Goal: Task Accomplishment & Management: Manage account settings

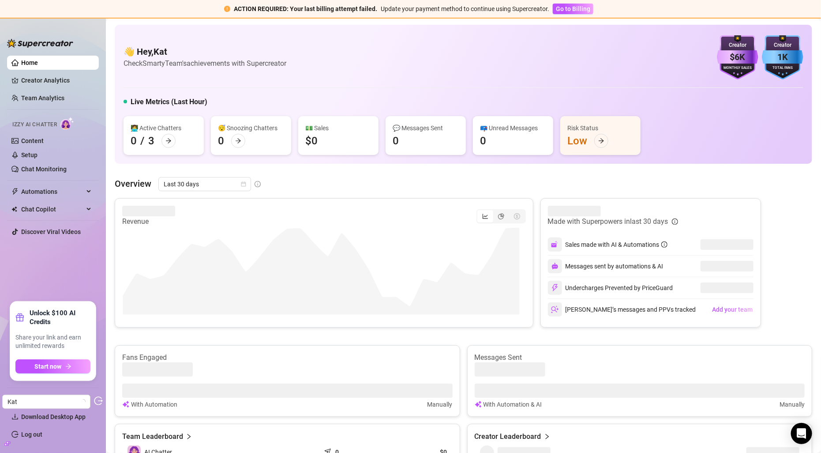
click at [7, 442] on icon "build" at bounding box center [6, 443] width 3 height 3
click at [42, 398] on link "Settings" at bounding box center [32, 398] width 23 height 7
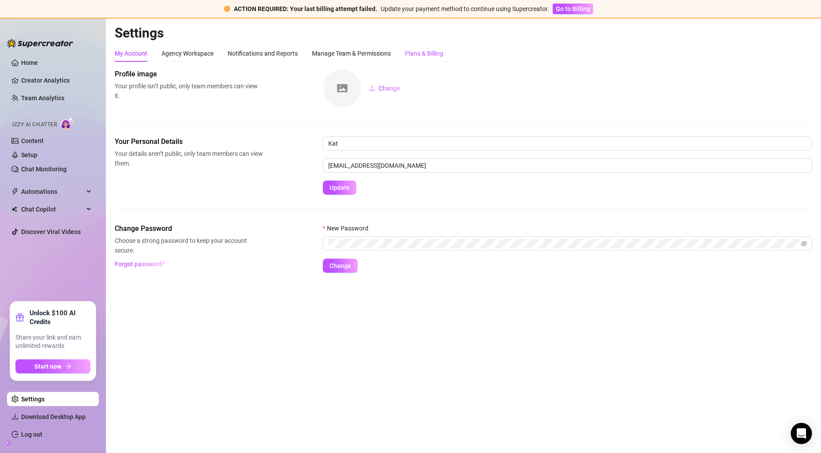
click at [433, 52] on div "Plans & Billing" at bounding box center [424, 54] width 38 height 10
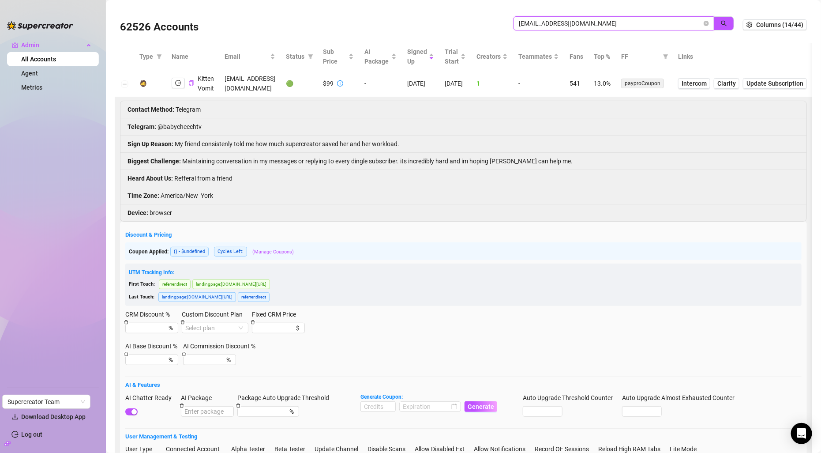
click at [573, 20] on input "lilcheechyo@gmail.com" at bounding box center [610, 24] width 183 height 10
paste input "Po0FgiJJI1VmLeL3sX3zNKbgseI3"
type input "Po0FgiJJI1VmLeL3sX3zNKbgseI3"
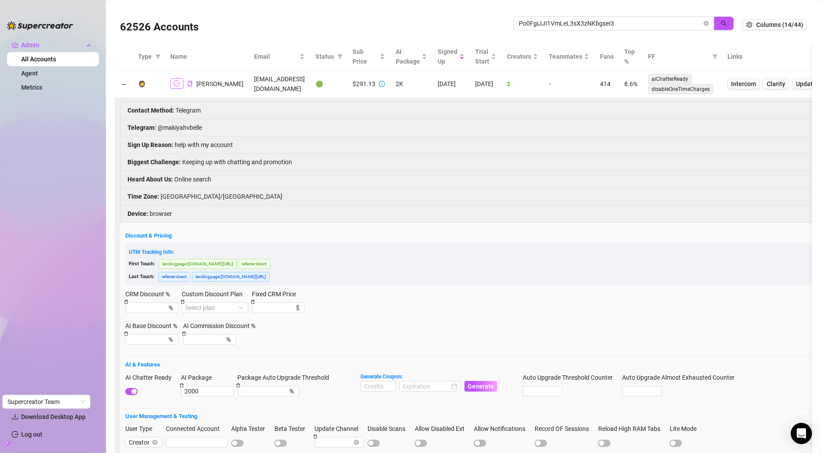
click at [181, 86] on button "button" at bounding box center [176, 83] width 13 height 11
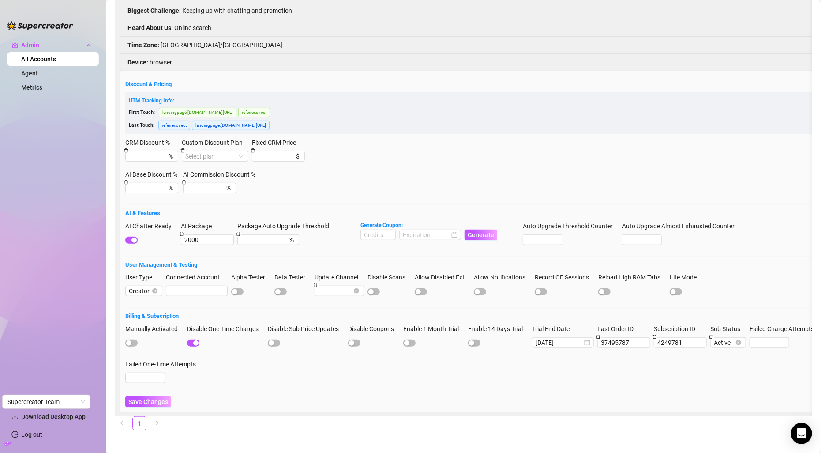
scroll to position [161, 0]
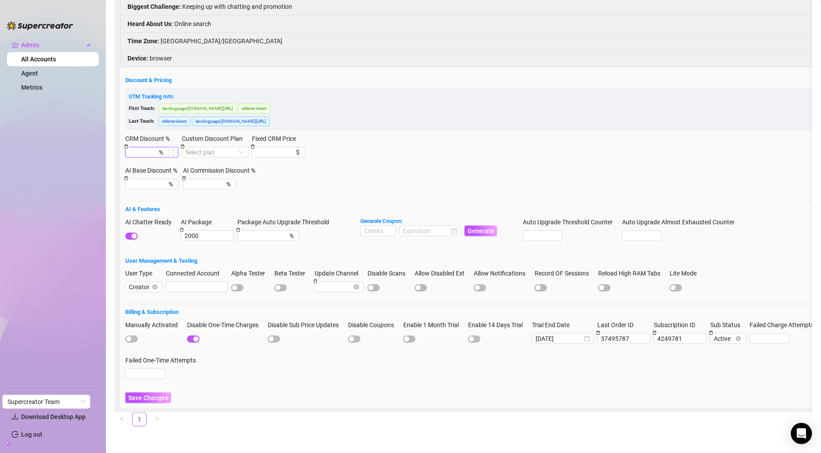
click at [153, 150] on input "CRM Discount %" at bounding box center [143, 152] width 28 height 10
type input "10"
click at [227, 148] on input "Custom Discount Plan" at bounding box center [211, 152] width 52 height 10
click at [223, 180] on div "CRM Premium" at bounding box center [215, 180] width 53 height 10
click at [149, 395] on span "Save Changes" at bounding box center [148, 397] width 40 height 7
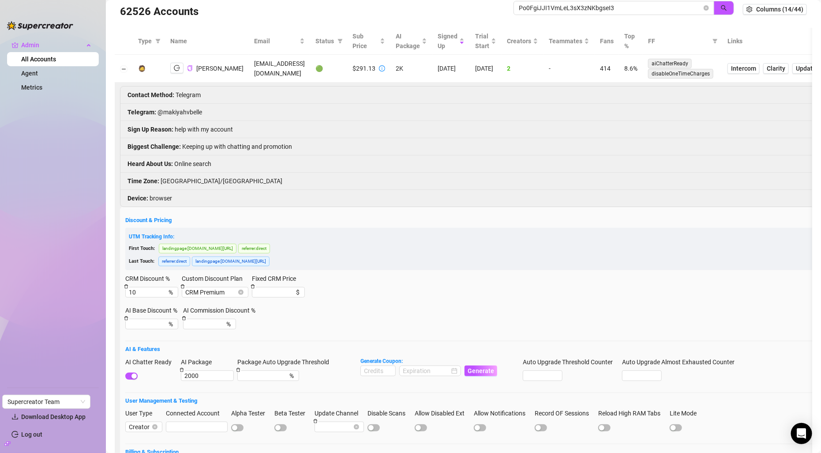
scroll to position [0, 0]
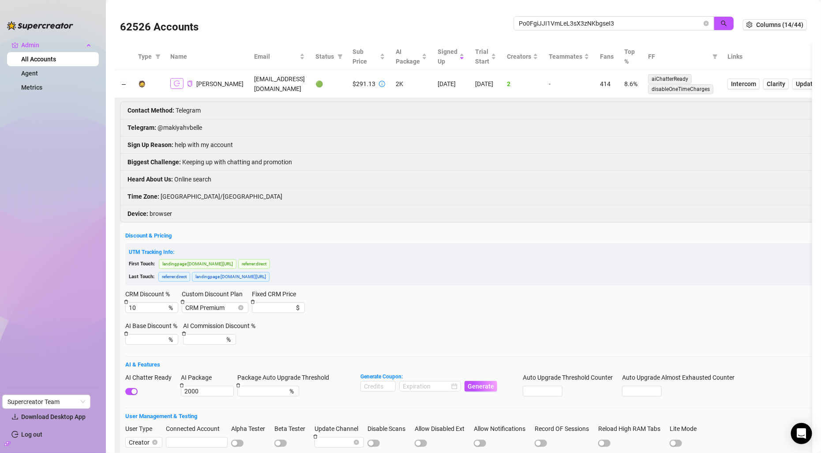
click at [177, 85] on icon "logout" at bounding box center [177, 83] width 6 height 6
click at [382, 85] on icon "info-circle" at bounding box center [382, 83] width 1 height 3
click at [379, 84] on icon "info-circle" at bounding box center [382, 84] width 6 height 6
click at [379, 87] on div at bounding box center [382, 84] width 6 height 10
click at [379, 83] on icon "info-circle" at bounding box center [382, 84] width 6 height 6
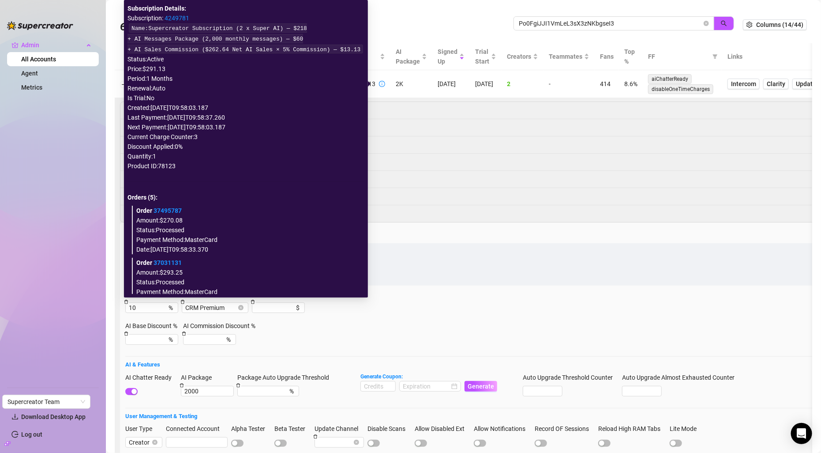
click at [179, 19] on link "4249781" at bounding box center [177, 18] width 25 height 7
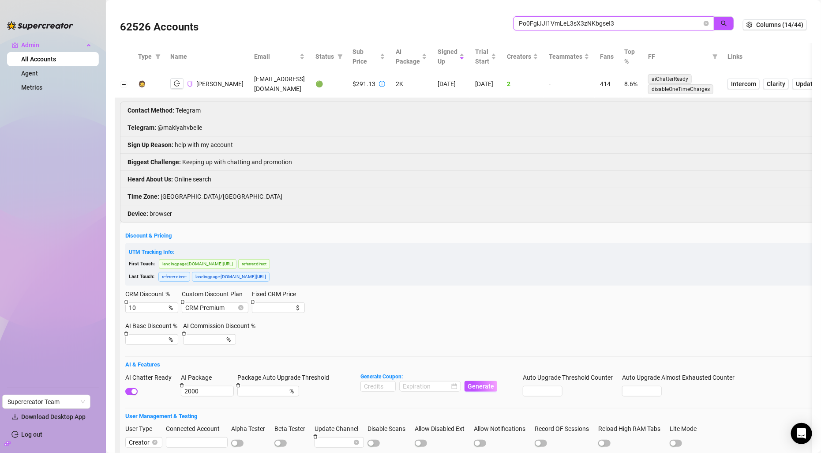
click at [602, 24] on input "Po0FgiJJI1VmLeL3sX3zNKbgseI3" at bounding box center [610, 24] width 183 height 10
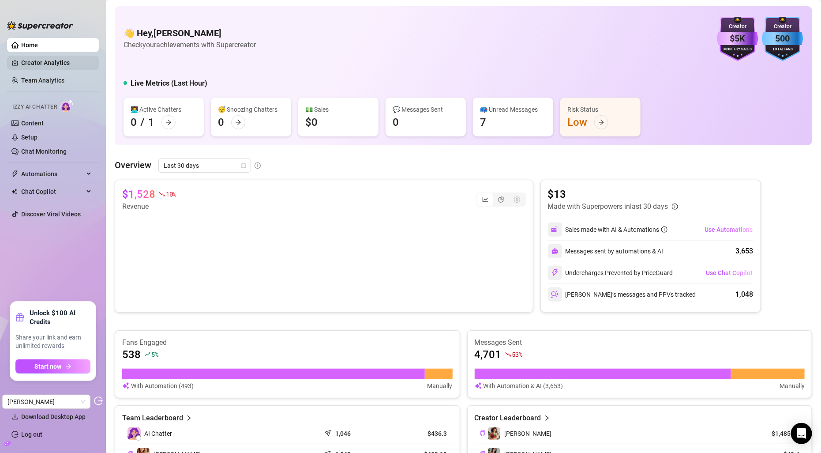
click at [68, 59] on link "Creator Analytics" at bounding box center [56, 63] width 71 height 14
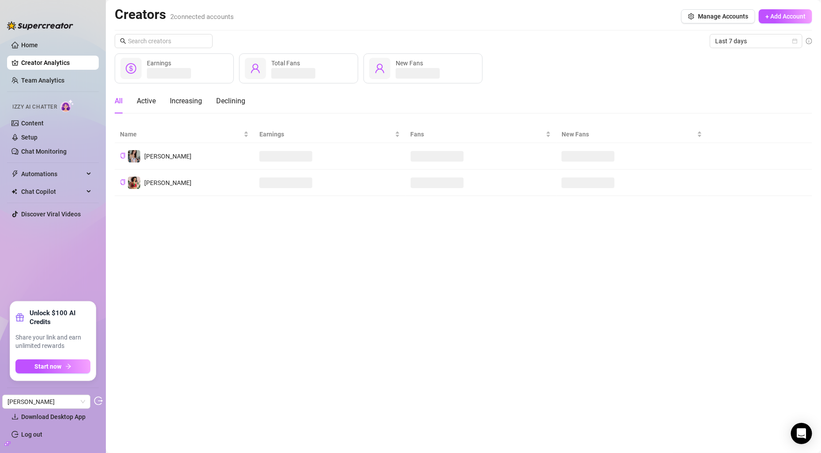
click at [9, 444] on icon "build" at bounding box center [7, 443] width 6 height 4
click at [36, 403] on link "Settings" at bounding box center [32, 398] width 23 height 7
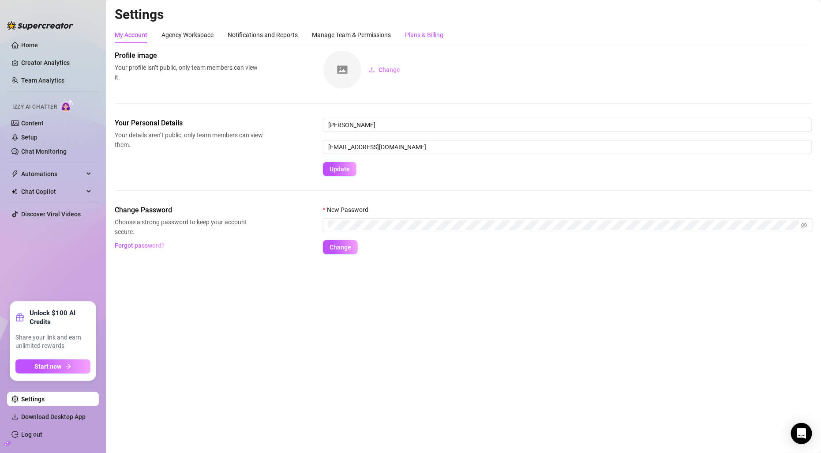
click at [417, 36] on div "Plans & Billing" at bounding box center [424, 35] width 38 height 10
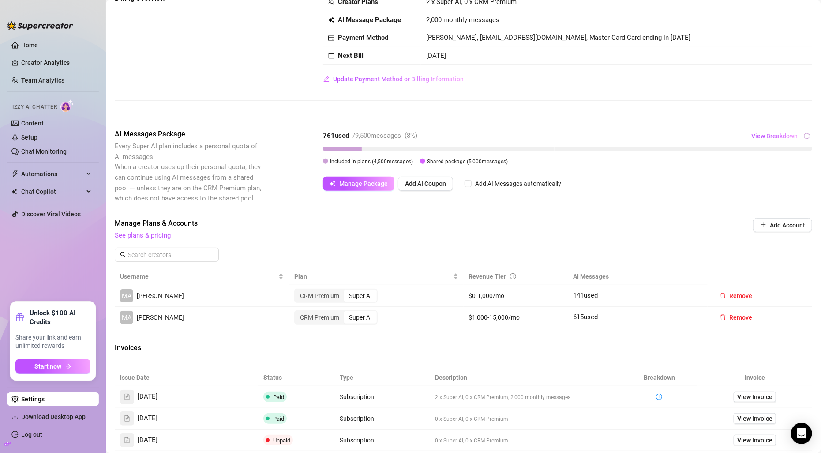
scroll to position [61, 0]
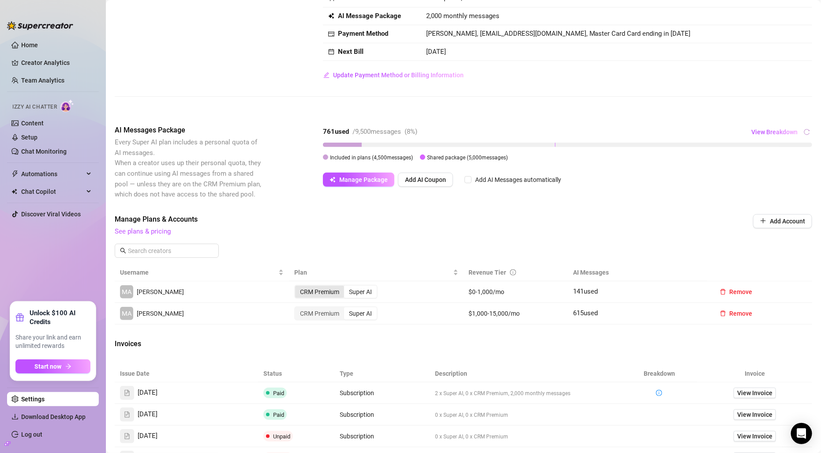
click at [314, 291] on div "CRM Premium" at bounding box center [319, 292] width 49 height 12
click at [297, 287] on input "CRM Premium" at bounding box center [297, 287] width 0 height 0
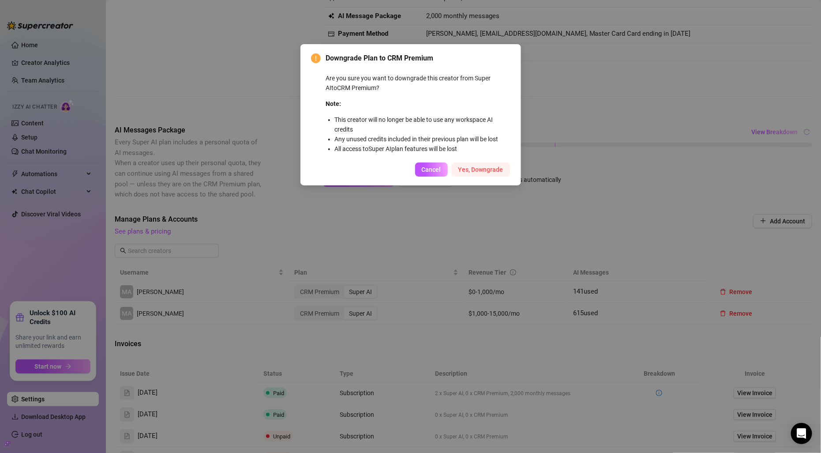
click at [475, 168] on span "Yes, Downgrade" at bounding box center [481, 169] width 45 height 7
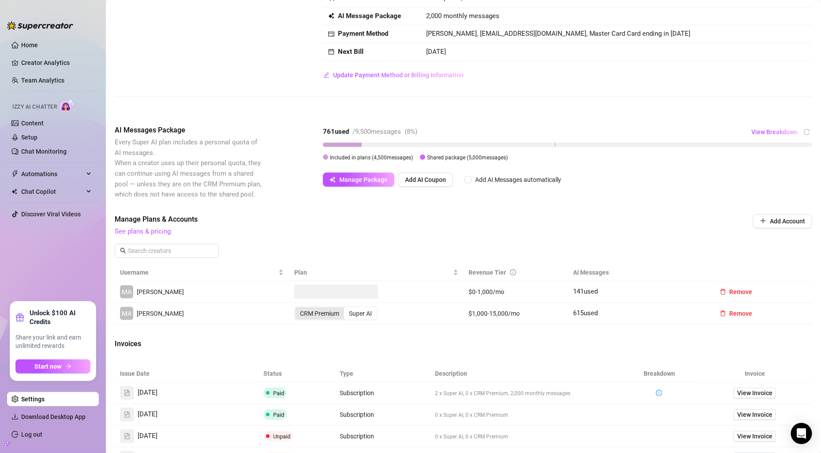
click at [324, 314] on div "CRM Premium" at bounding box center [319, 313] width 49 height 12
click at [297, 309] on input "CRM Premium" at bounding box center [297, 309] width 0 height 0
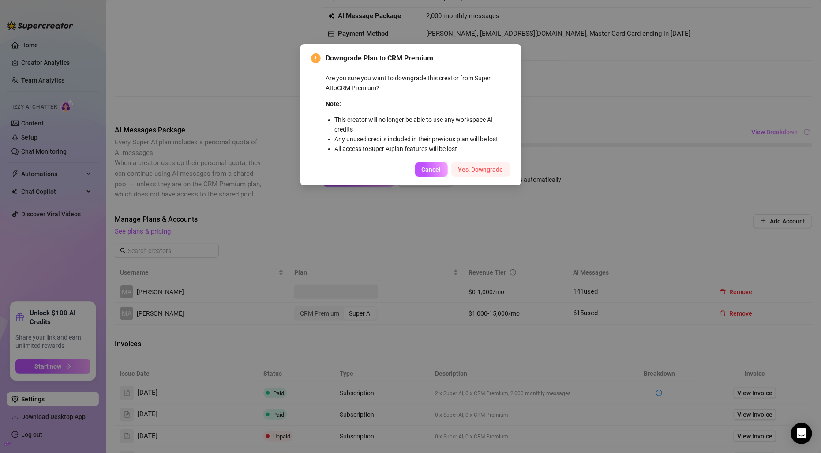
click at [475, 171] on span "Yes, Downgrade" at bounding box center [481, 169] width 45 height 7
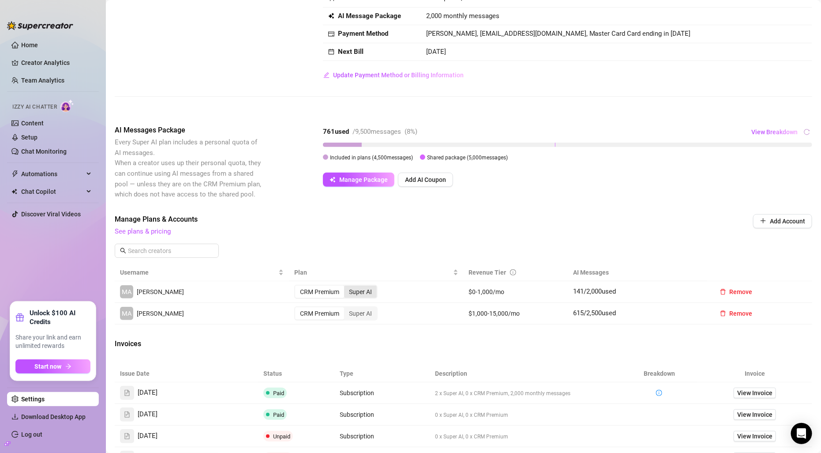
click at [359, 294] on div "Super AI" at bounding box center [360, 292] width 33 height 12
click at [346, 287] on input "Super AI" at bounding box center [346, 287] width 0 height 0
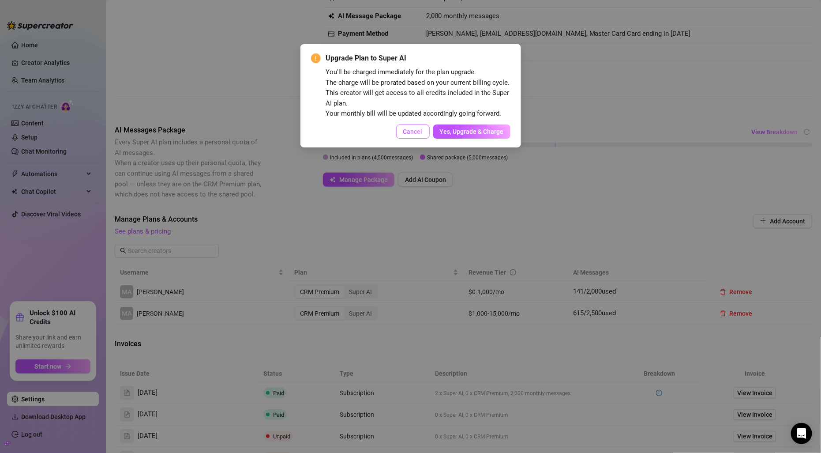
click at [406, 133] on span "Cancel" at bounding box center [412, 131] width 19 height 7
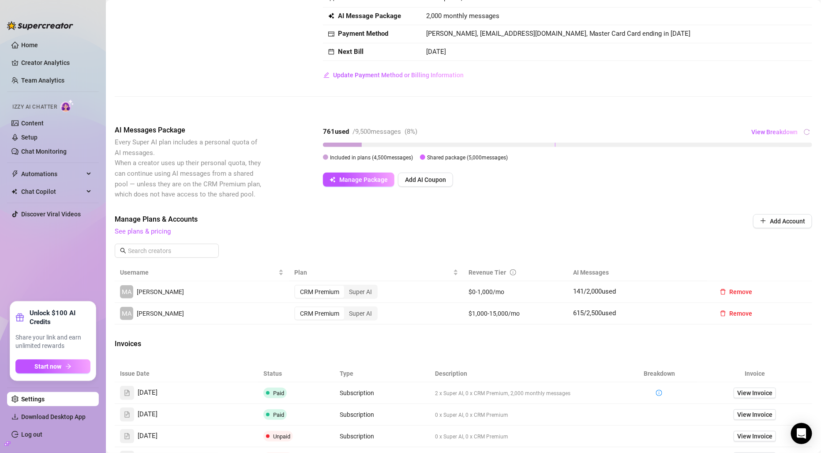
scroll to position [47, 0]
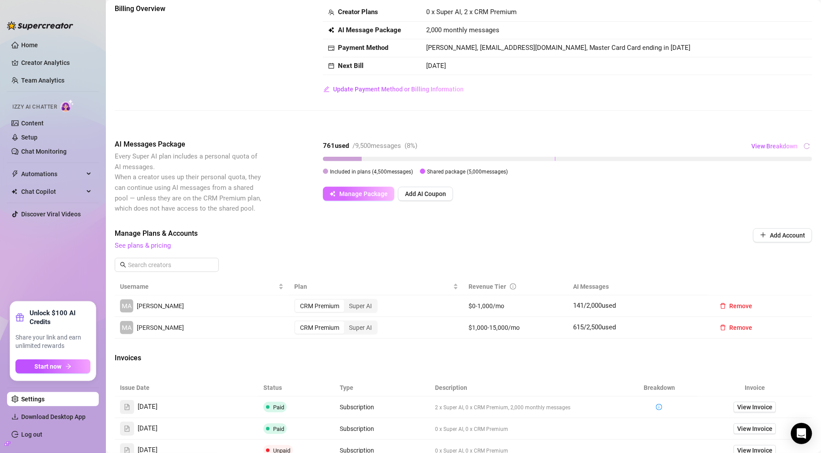
click at [375, 193] on span "Manage Package" at bounding box center [363, 193] width 49 height 7
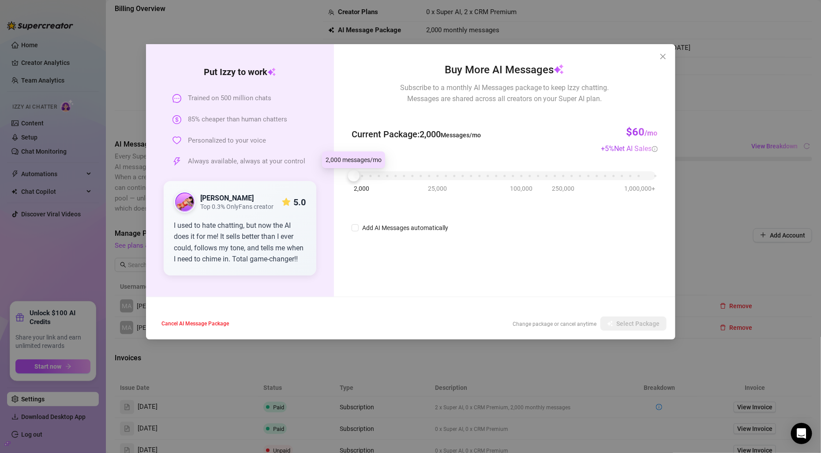
drag, startPoint x: 356, startPoint y: 177, endPoint x: 301, endPoint y: 177, distance: 54.3
click at [301, 177] on div "Put [PERSON_NAME] to work Trained on 500 million chats 85% cheaper than human c…" at bounding box center [411, 170] width 530 height 252
click at [732, 141] on div "Put [PERSON_NAME] to work Trained on 500 million chats 85% cheaper than human c…" at bounding box center [410, 226] width 821 height 453
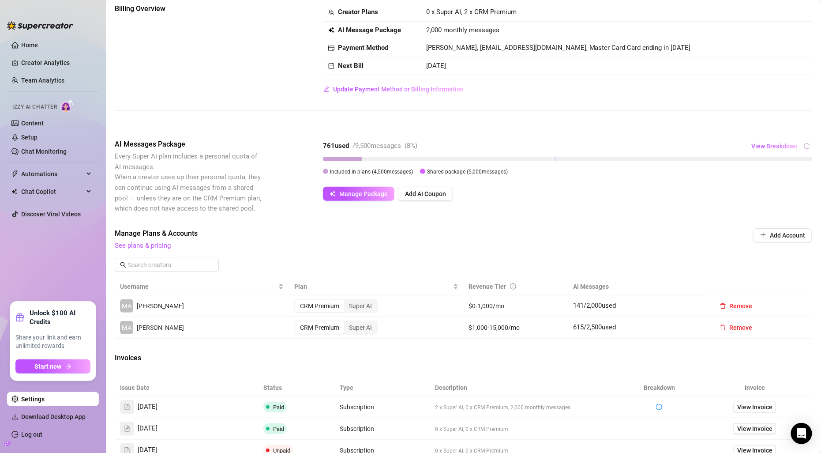
scroll to position [40, 0]
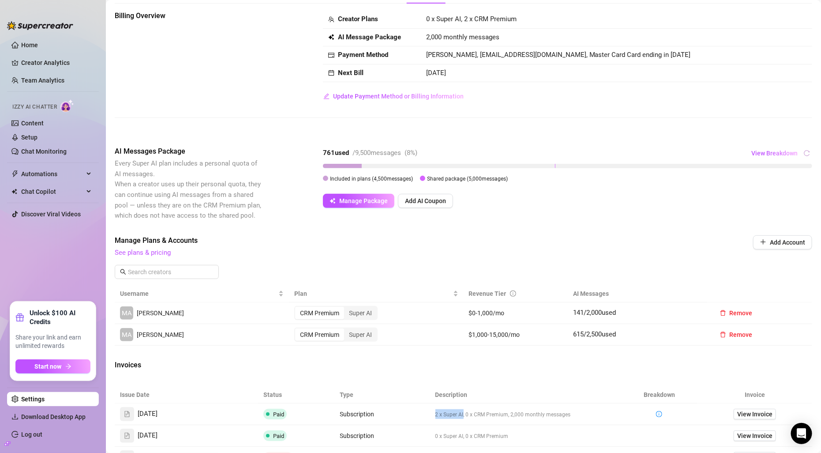
drag, startPoint x: 459, startPoint y: 417, endPoint x: 420, endPoint y: 417, distance: 38.8
click at [419, 417] on tr "[DATE] Paid Subscription 2 x Super AI, 0 x CRM Premium, 2,000 monthly messages …" at bounding box center [464, 414] width 698 height 22
copy tr "2 x Super AI"
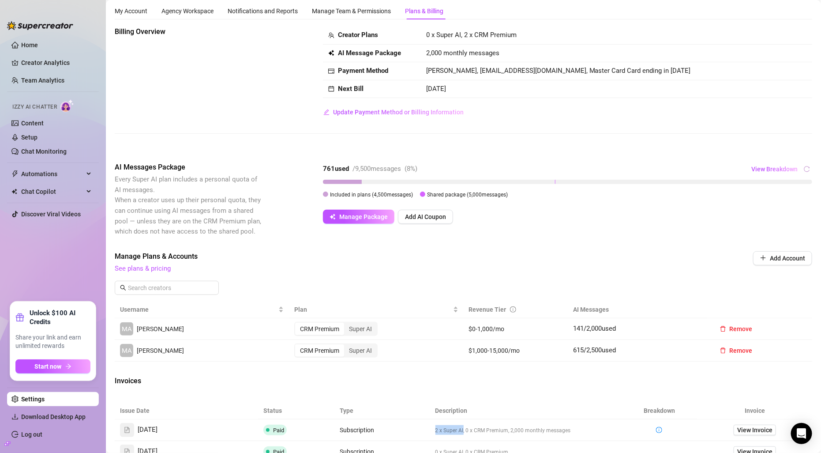
scroll to position [0, 0]
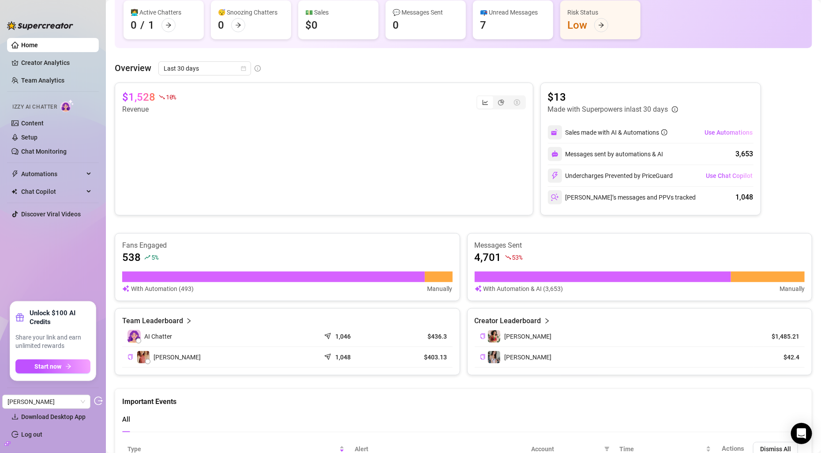
scroll to position [95, 0]
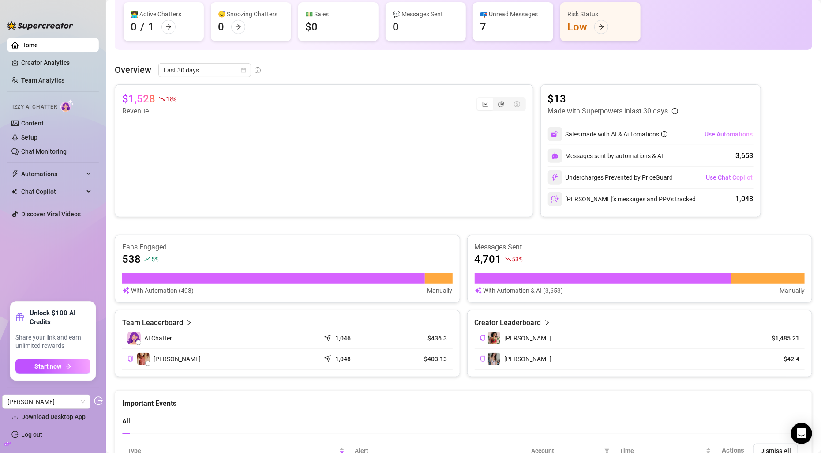
click at [9, 445] on icon "build" at bounding box center [7, 443] width 6 height 6
click at [34, 400] on link "Settings" at bounding box center [32, 398] width 23 height 7
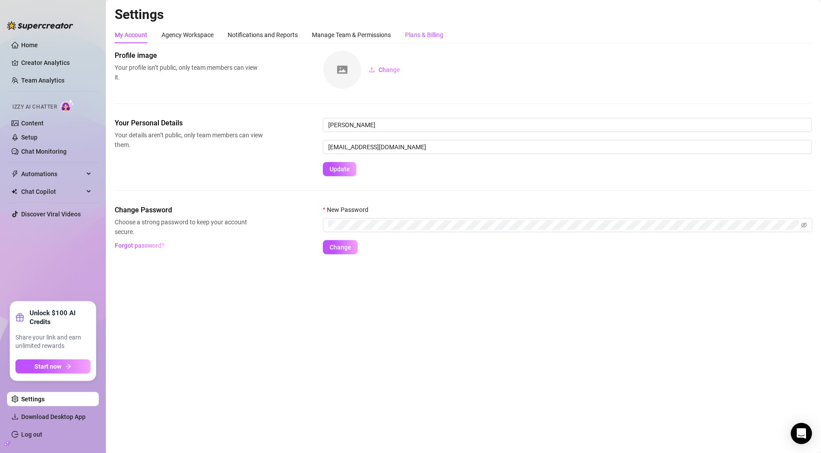
click at [429, 33] on div "Plans & Billing" at bounding box center [424, 35] width 38 height 10
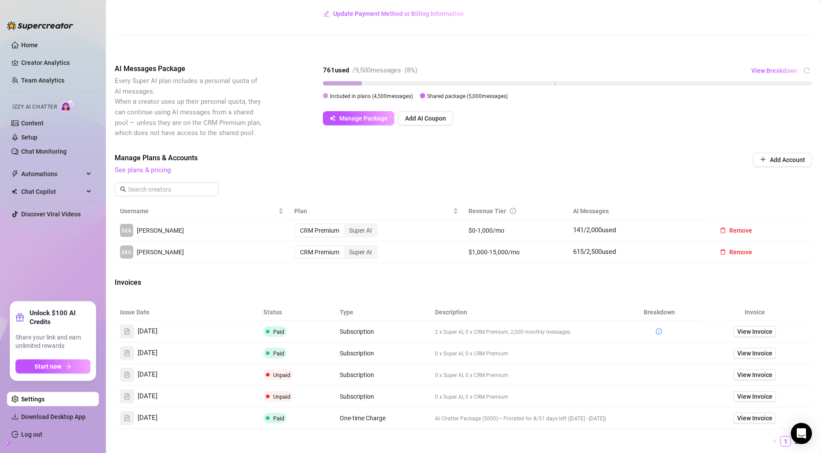
scroll to position [126, 0]
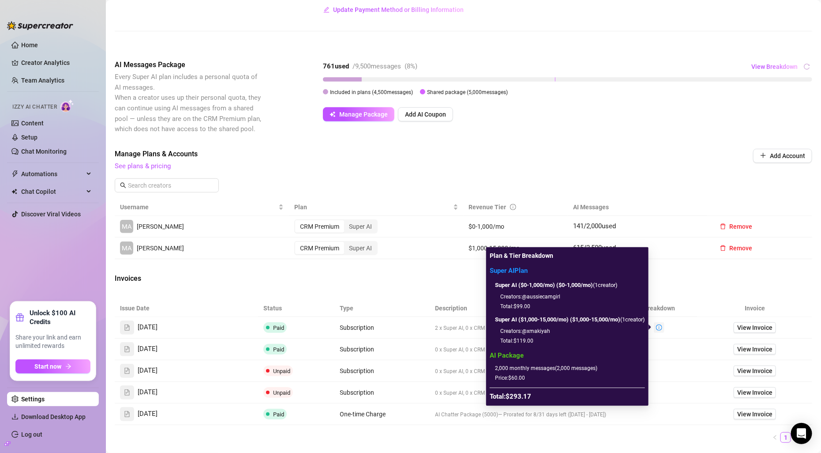
click at [661, 327] on icon "info-circle" at bounding box center [659, 327] width 6 height 6
click at [661, 326] on icon "info-circle" at bounding box center [659, 327] width 6 height 6
